Goal: Information Seeking & Learning: Check status

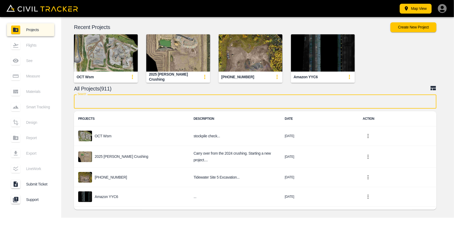
click at [160, 103] on input "text" at bounding box center [255, 101] width 363 height 14
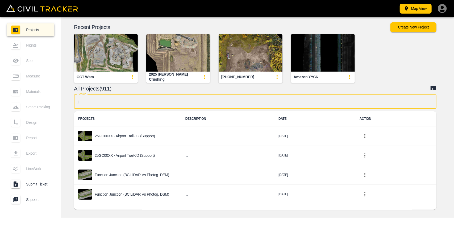
type input "jd"
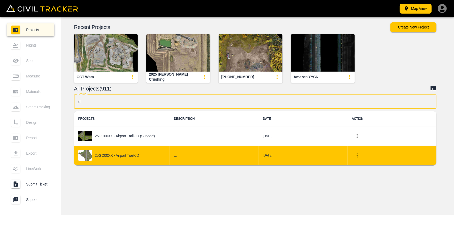
click at [133, 153] on p "25GC00XX - Airport Trail-JD" at bounding box center [117, 155] width 44 height 4
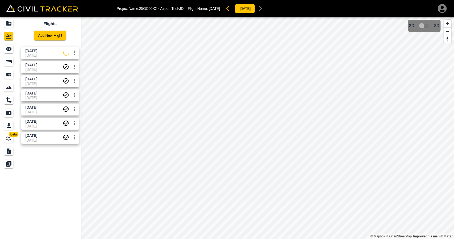
click at [54, 53] on span "[DATE]" at bounding box center [45, 55] width 38 height 4
click at [13, 47] on div "See" at bounding box center [8, 49] width 9 height 9
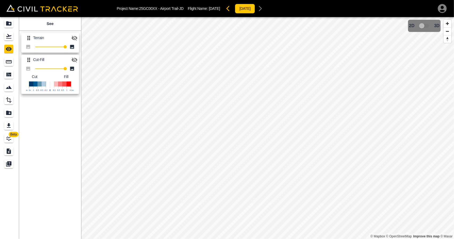
click at [72, 37] on icon "button" at bounding box center [74, 38] width 6 height 6
click at [14, 33] on div "Flights" at bounding box center [9, 36] width 11 height 9
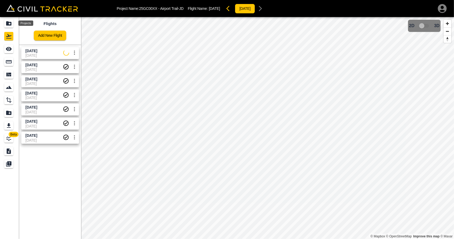
click at [13, 24] on div "Projects" at bounding box center [8, 23] width 9 height 9
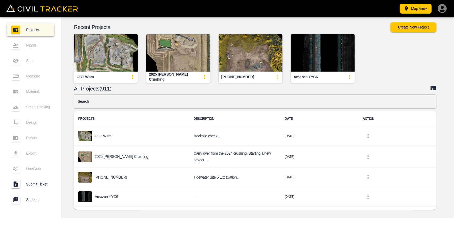
click at [120, 50] on img "button" at bounding box center [106, 52] width 64 height 37
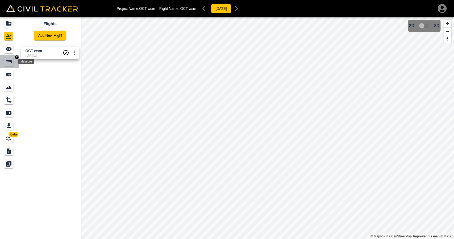
click at [9, 63] on icon "Measure" at bounding box center [9, 61] width 6 height 3
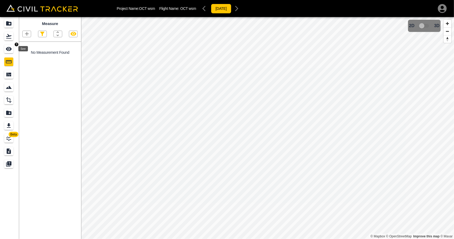
click at [7, 49] on icon "See" at bounding box center [9, 49] width 6 height 4
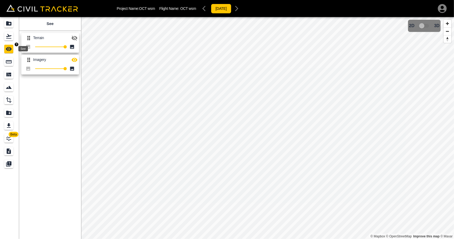
click at [7, 36] on icon "Flights" at bounding box center [9, 36] width 6 height 6
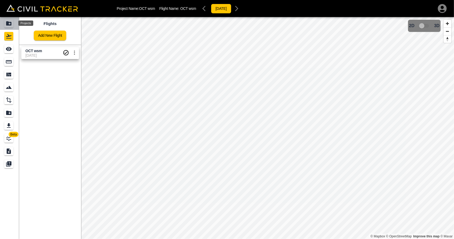
click at [8, 21] on icon "Projects" at bounding box center [9, 23] width 6 height 6
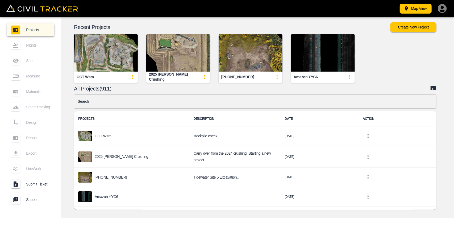
click at [181, 53] on img "button" at bounding box center [178, 52] width 64 height 37
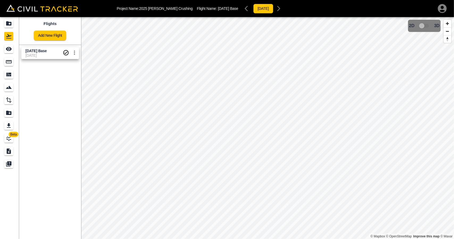
click at [30, 55] on span "[DATE]" at bounding box center [44, 55] width 37 height 4
click at [10, 57] on div "Measure" at bounding box center [8, 61] width 9 height 9
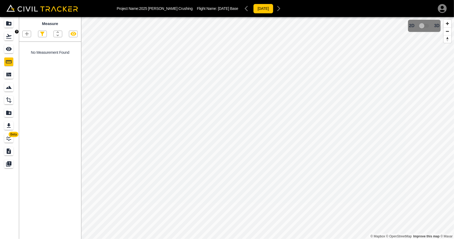
click at [12, 36] on div "Flights" at bounding box center [8, 36] width 9 height 9
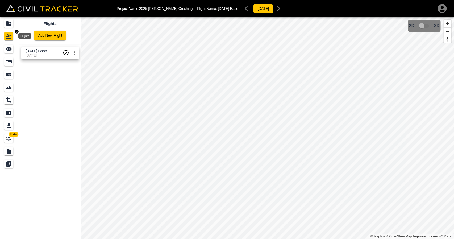
click at [9, 22] on icon "Projects" at bounding box center [8, 23] width 5 height 4
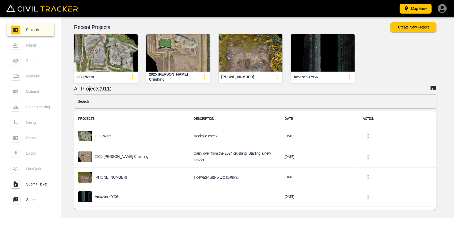
click at [251, 52] on img "button" at bounding box center [251, 52] width 64 height 37
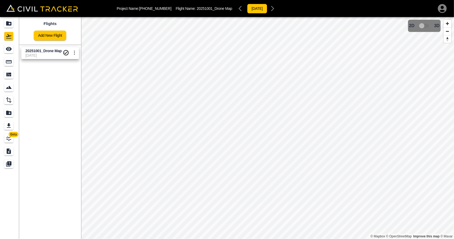
click at [35, 56] on span "[DATE]" at bounding box center [44, 55] width 37 height 4
click at [9, 61] on icon "Measure" at bounding box center [9, 62] width 6 height 6
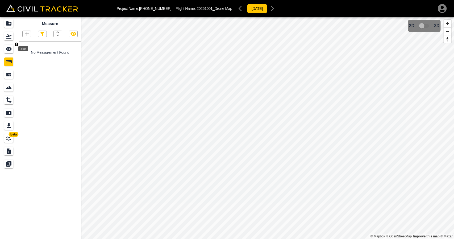
click at [12, 50] on div "See" at bounding box center [8, 49] width 9 height 9
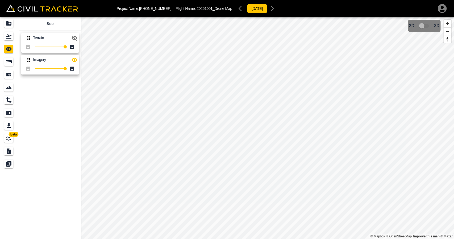
click at [73, 40] on icon "button" at bounding box center [74, 38] width 6 height 6
click at [72, 59] on icon "button" at bounding box center [75, 60] width 6 height 4
click at [1, 22] on link at bounding box center [9, 23] width 19 height 13
